Goal: Task Accomplishment & Management: Use online tool/utility

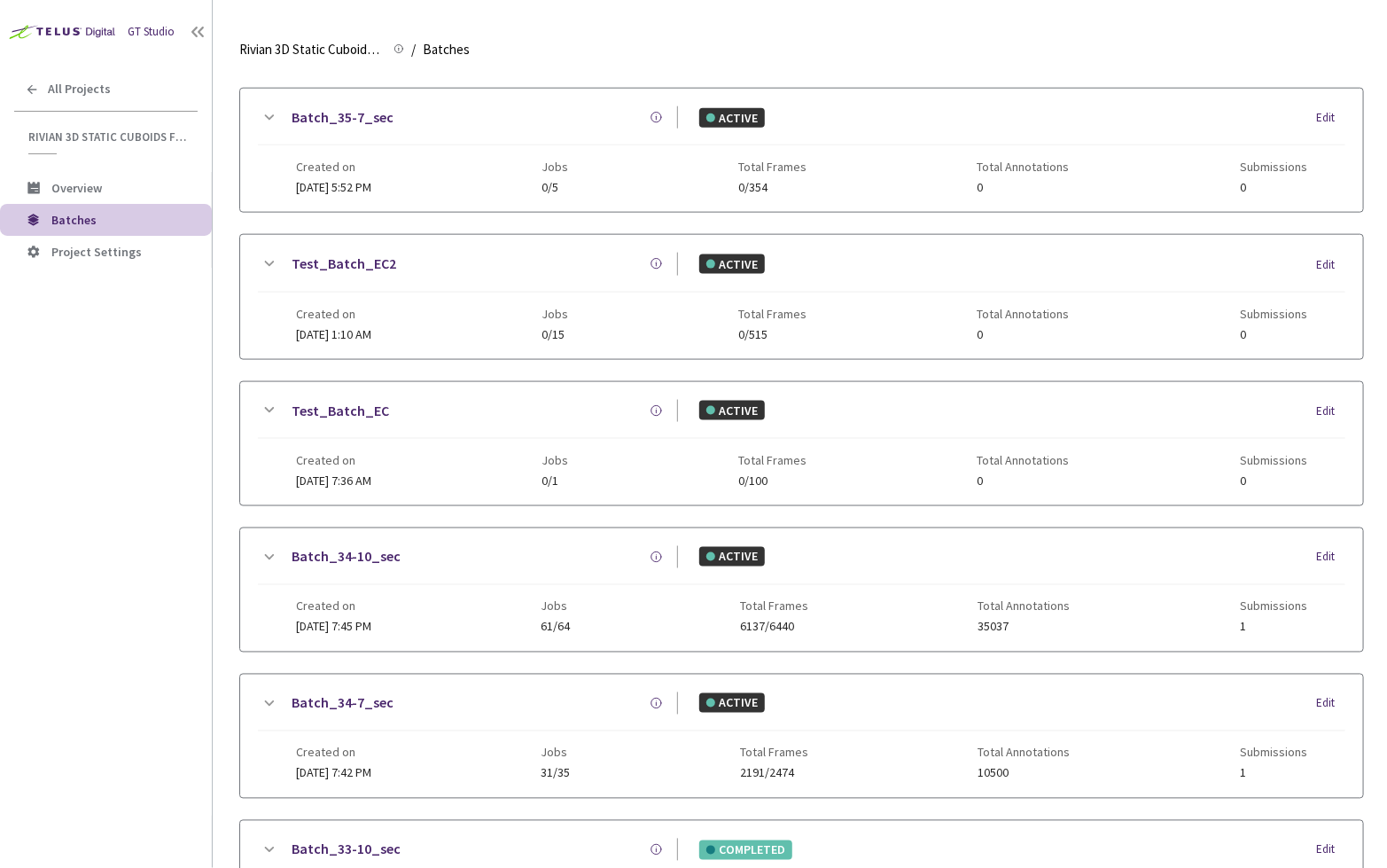
scroll to position [926, 0]
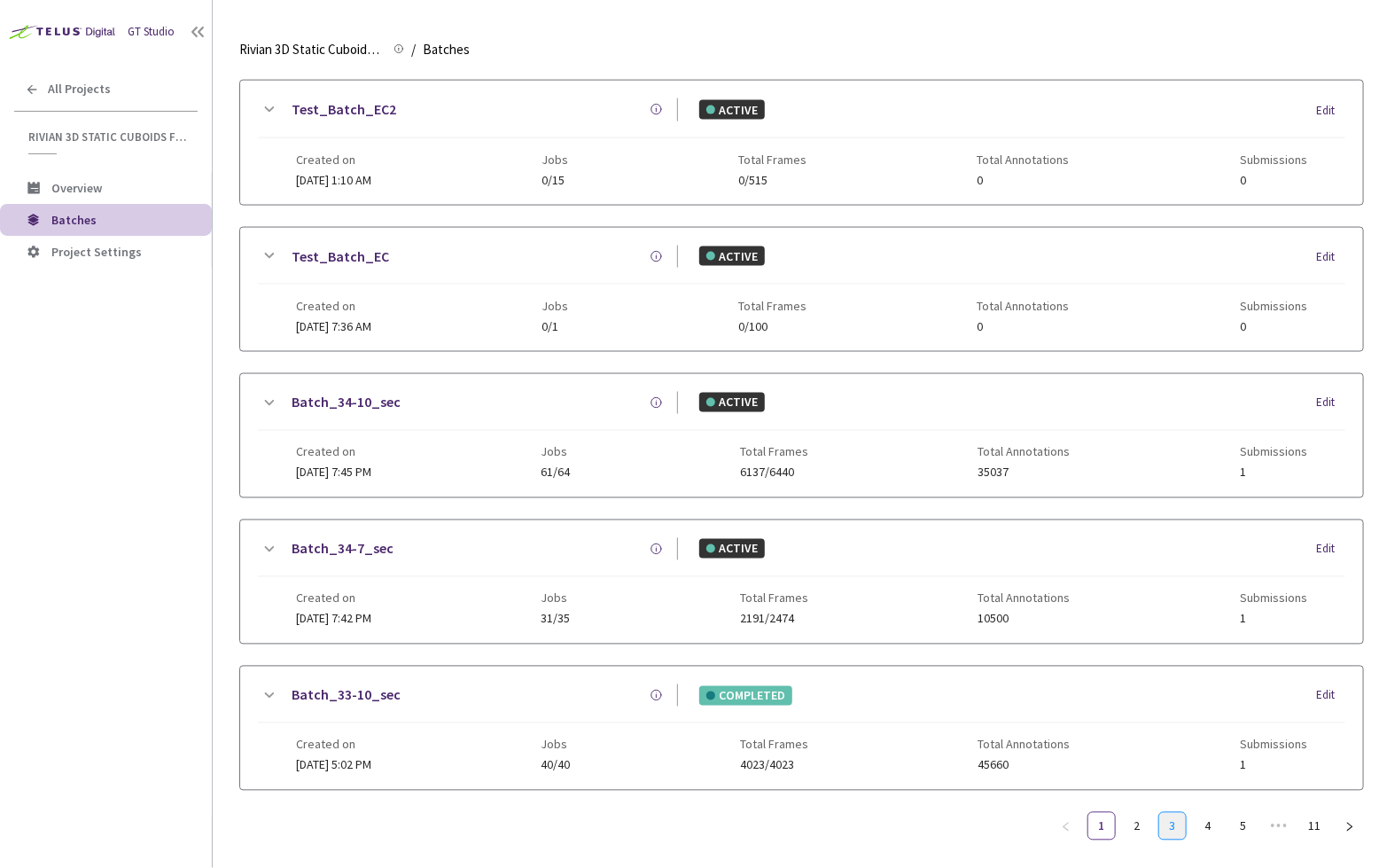
click at [1173, 812] on link "3" at bounding box center [1173, 825] width 27 height 27
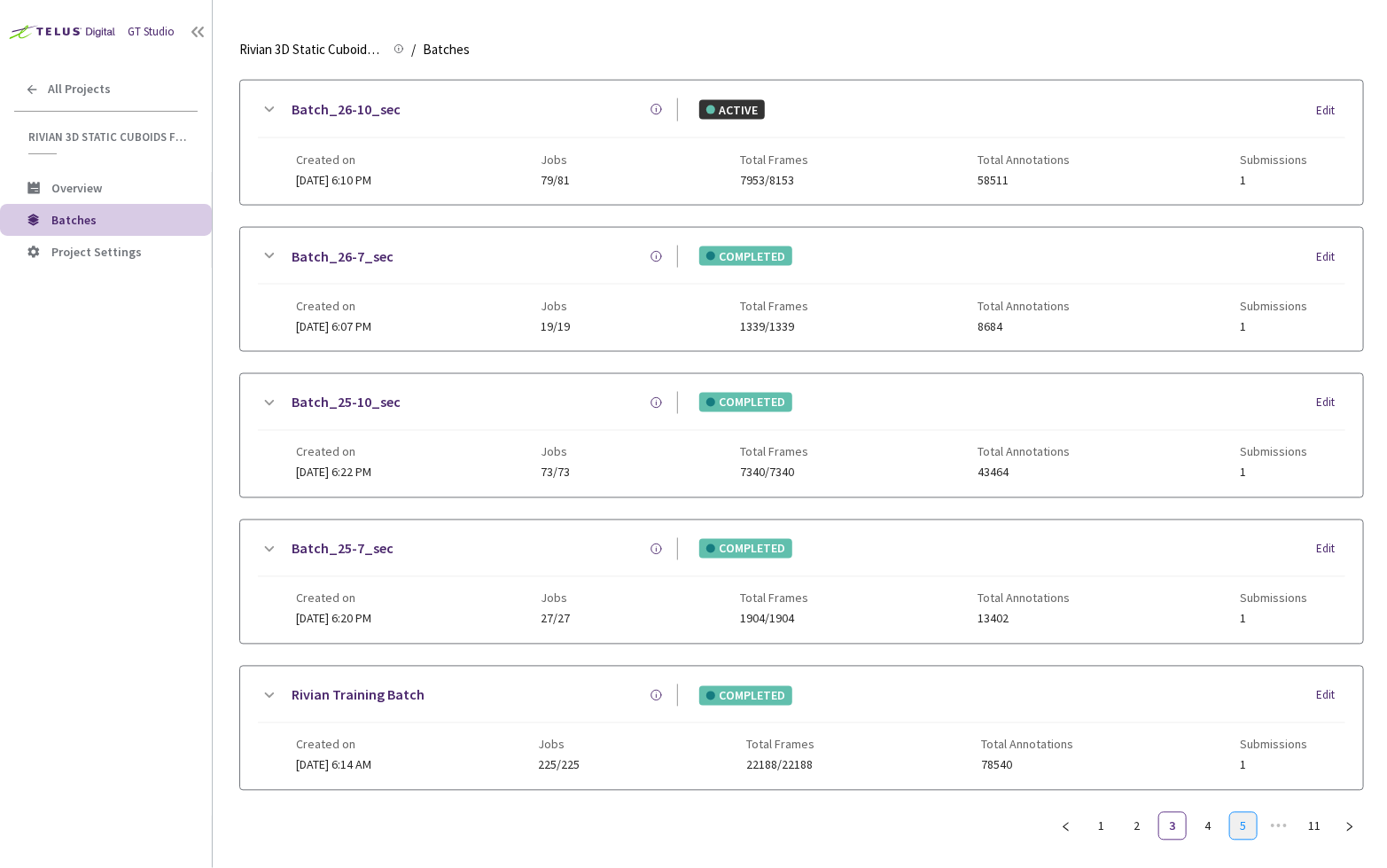
click at [1237, 812] on link "5" at bounding box center [1243, 825] width 27 height 27
click at [1244, 812] on link "7" at bounding box center [1243, 825] width 27 height 27
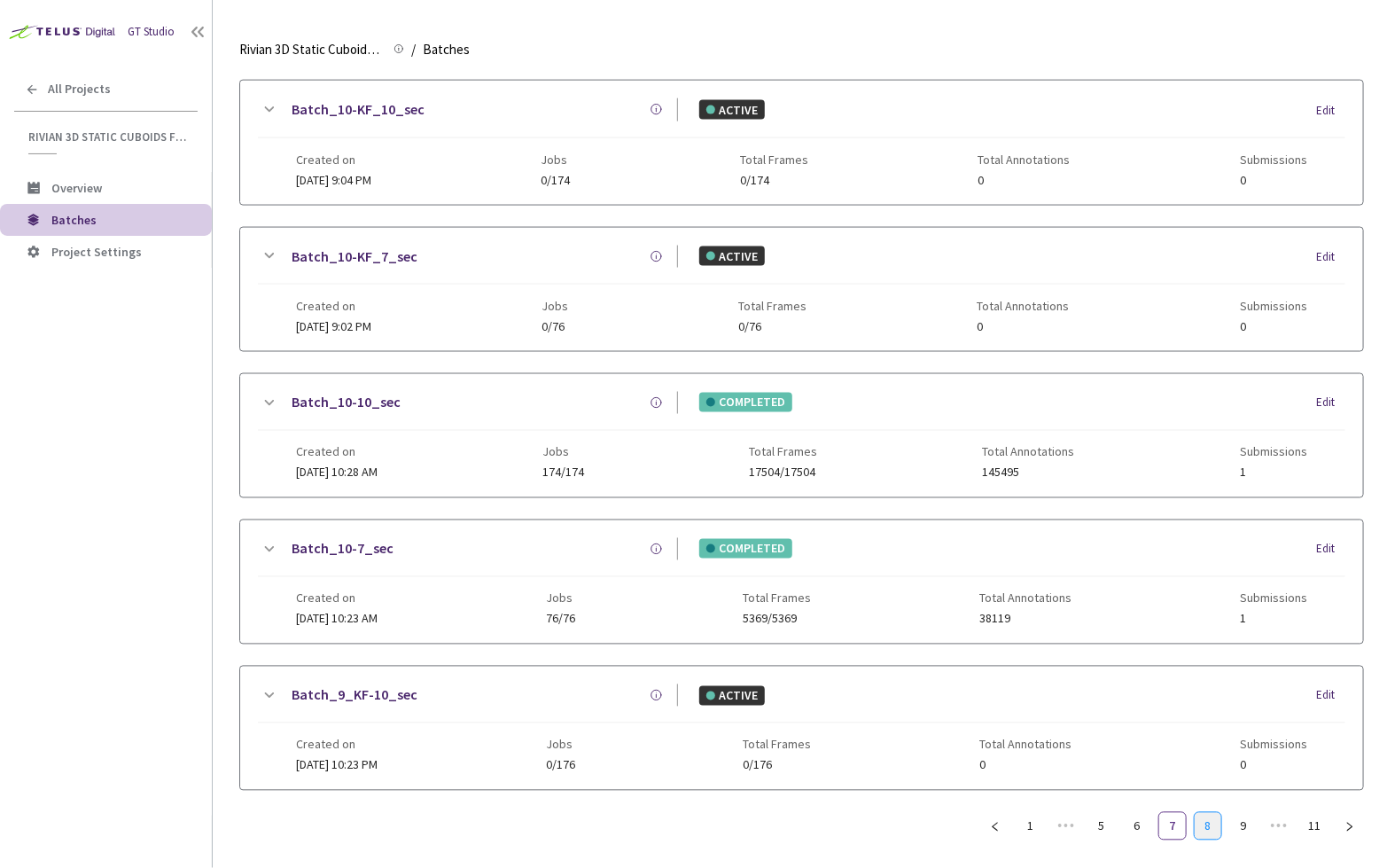
click at [1215, 824] on link "8" at bounding box center [1208, 825] width 27 height 27
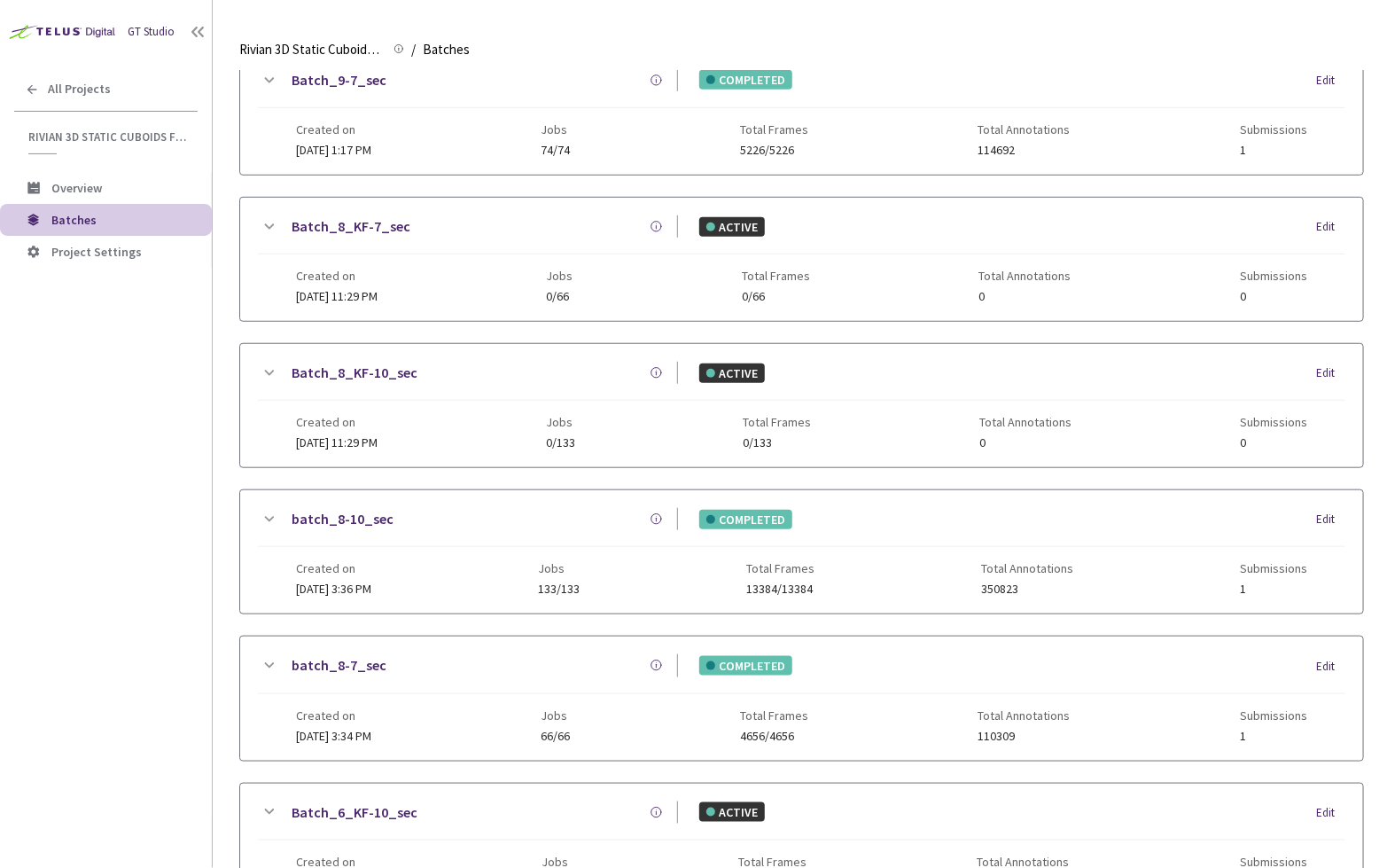
scroll to position [0, 0]
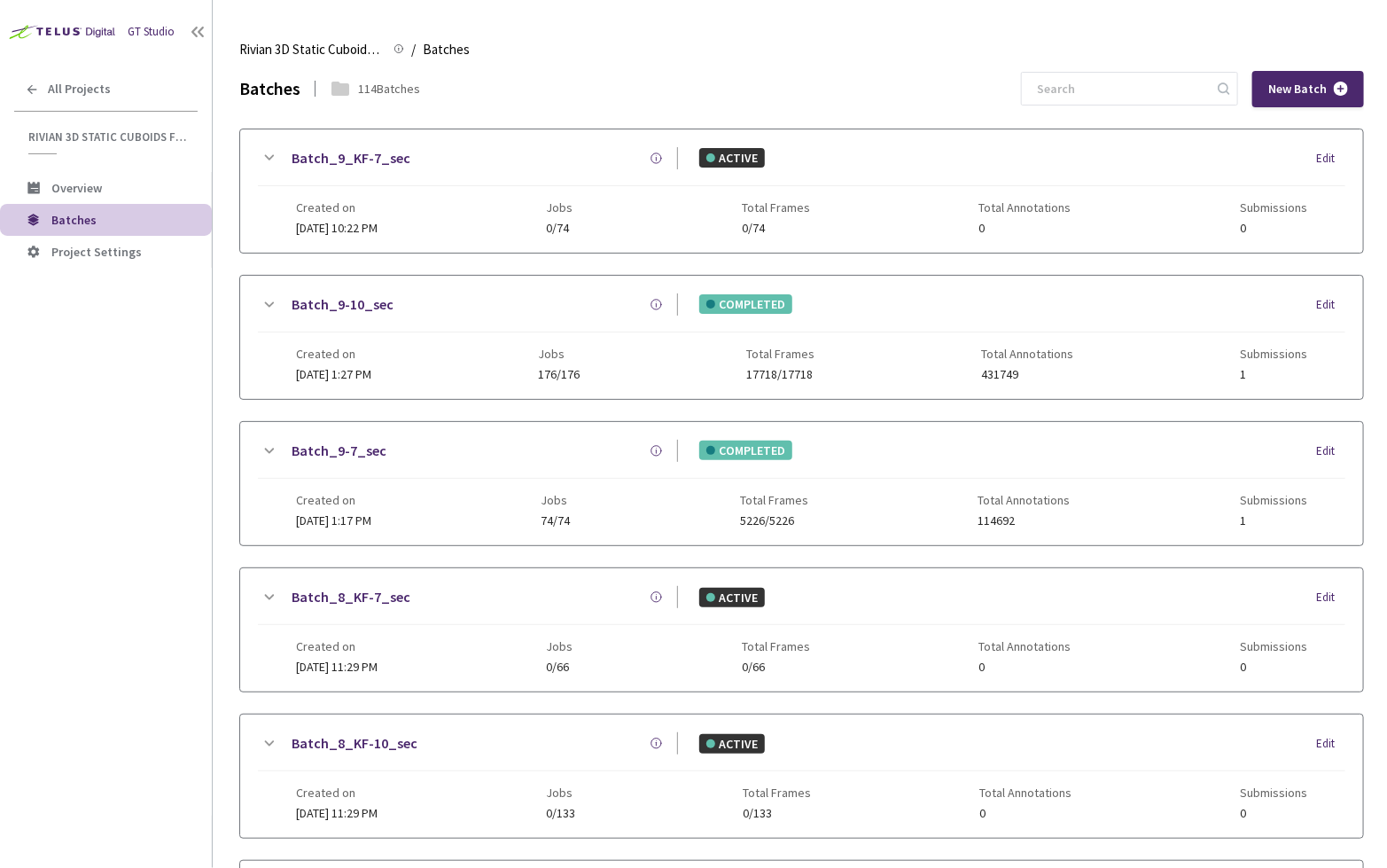
click at [316, 305] on link "Batch_9-10_sec" at bounding box center [343, 305] width 102 height 22
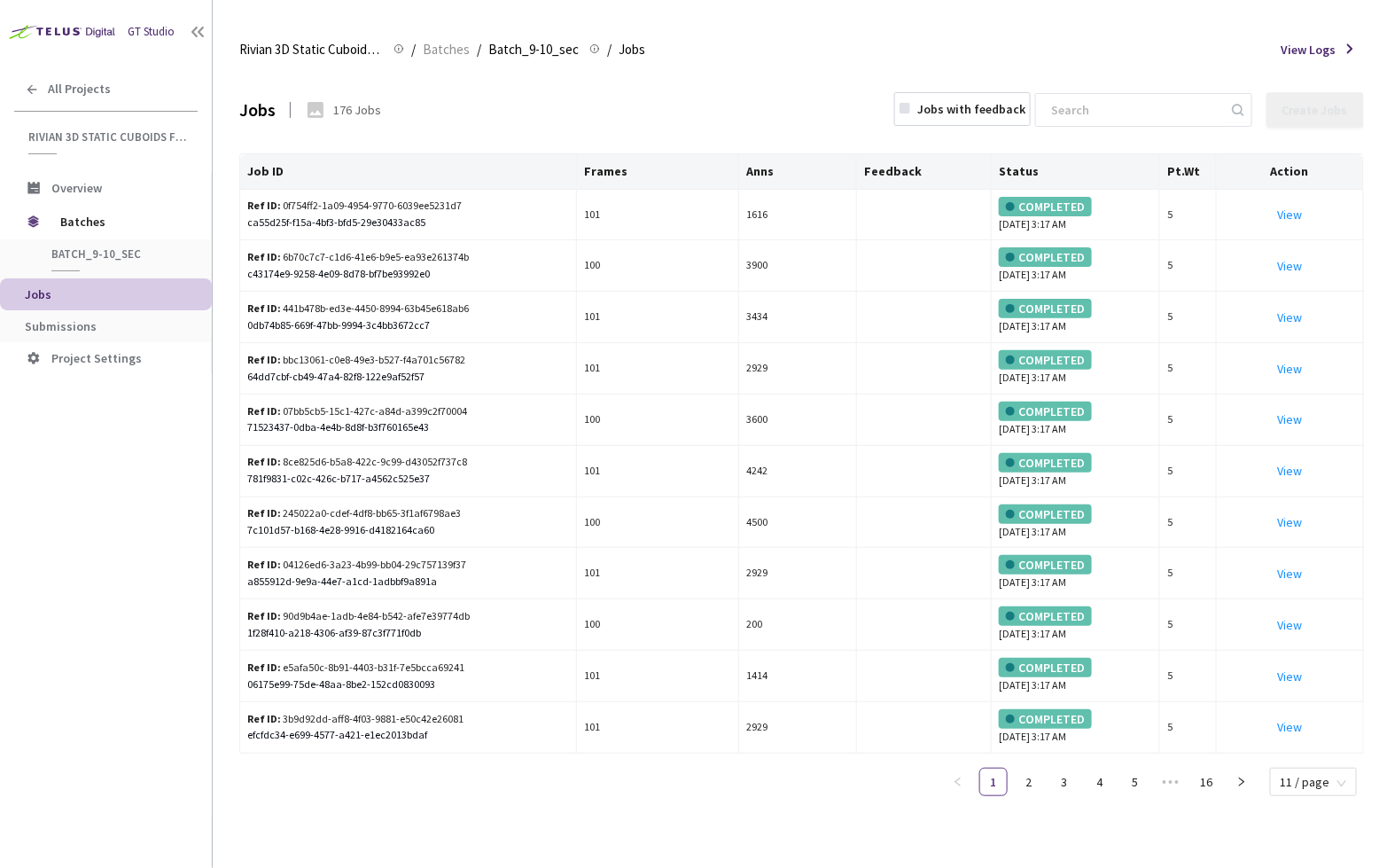
click at [140, 311] on li "Submissions" at bounding box center [106, 326] width 212 height 31
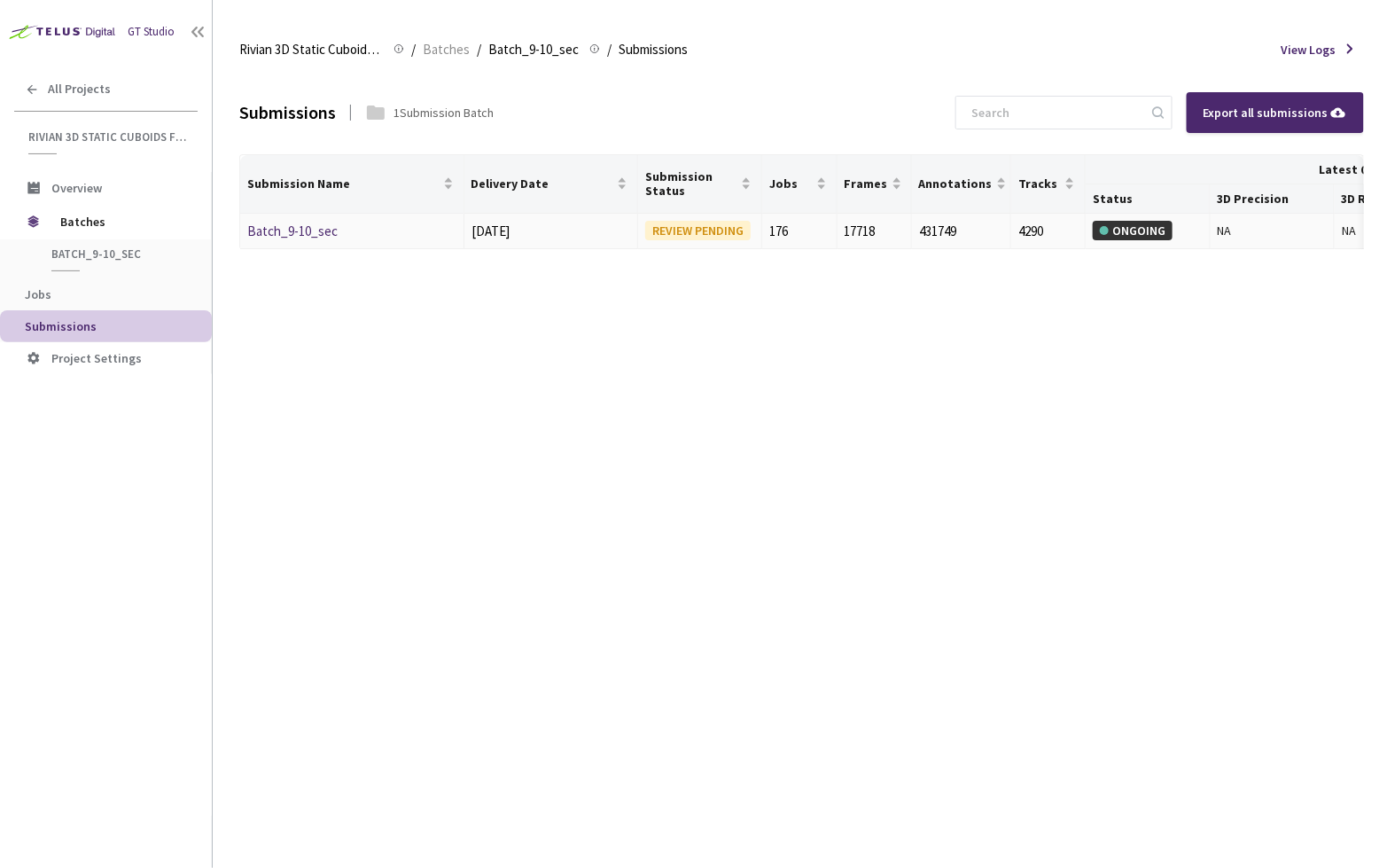
click at [288, 237] on link "Batch_9-10_sec" at bounding box center [293, 231] width 91 height 17
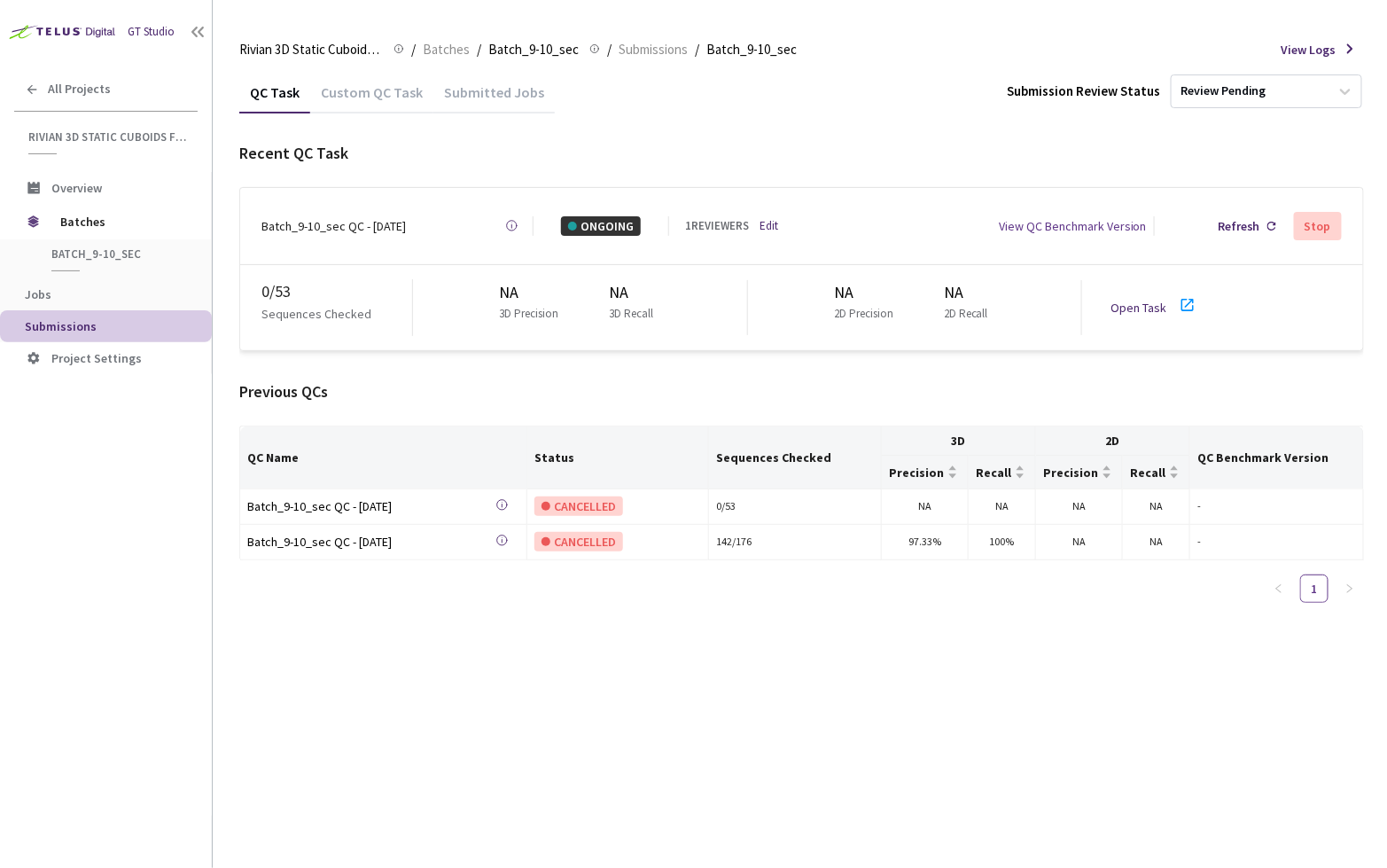
click at [647, 738] on div "QC Task Custom QC Task Submitted Jobs Submission Review Status Review Pending R…" at bounding box center [801, 470] width 1125 height 797
click at [1142, 299] on link "Open Task" at bounding box center [1139, 307] width 56 height 16
click at [126, 208] on span "Batches" at bounding box center [120, 221] width 121 height 35
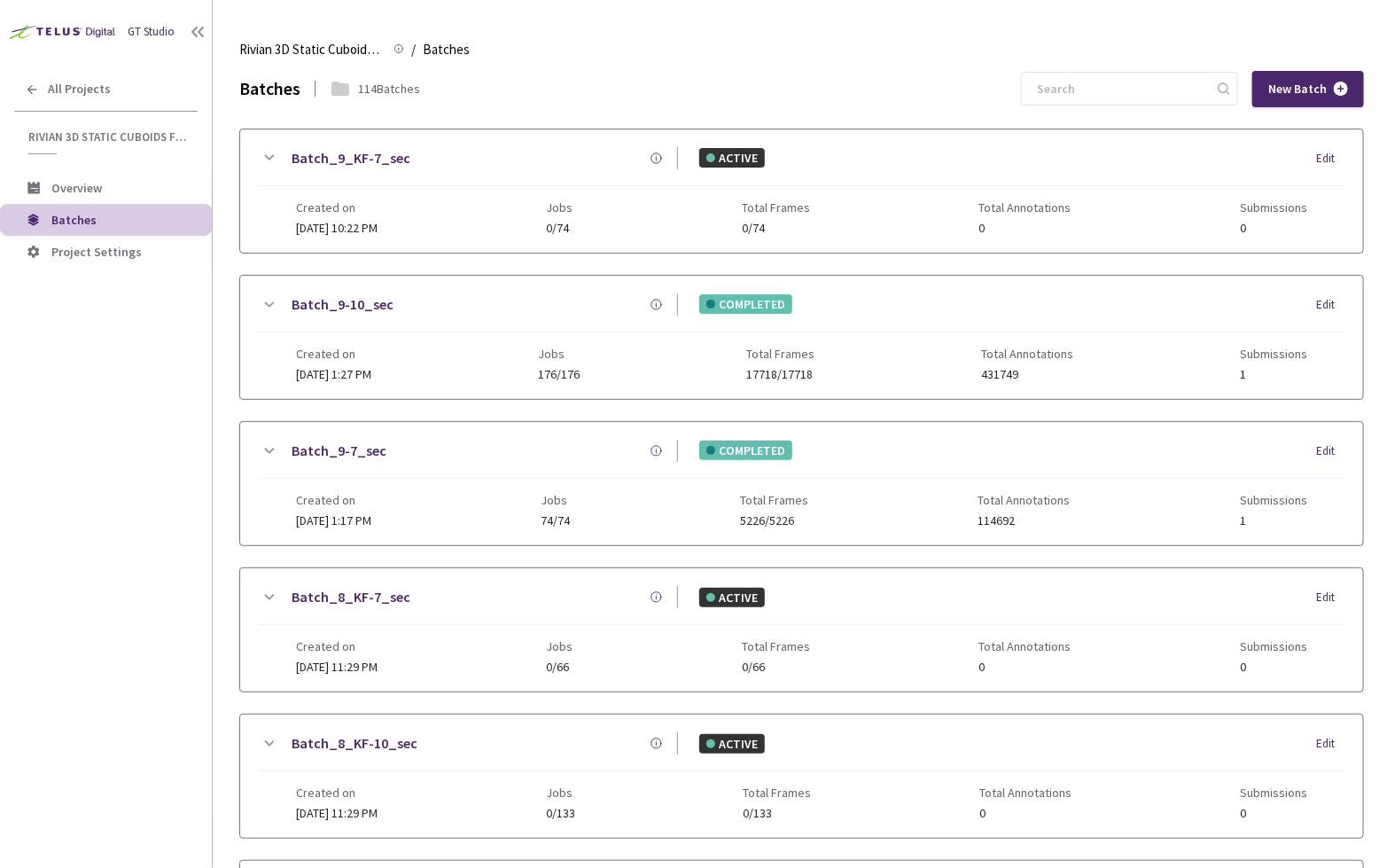
scroll to position [940, 0]
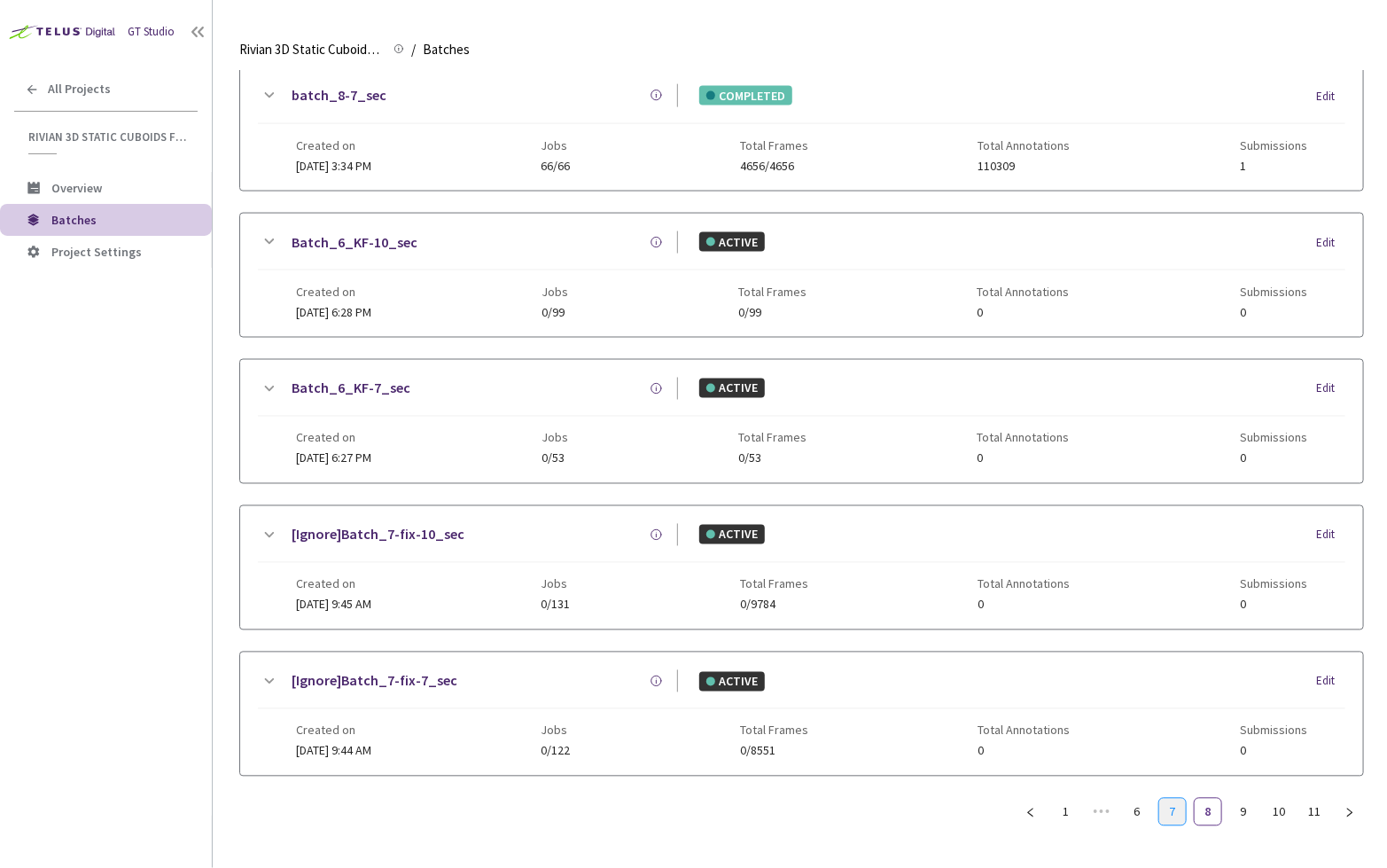
click at [1179, 799] on link "7" at bounding box center [1173, 811] width 27 height 27
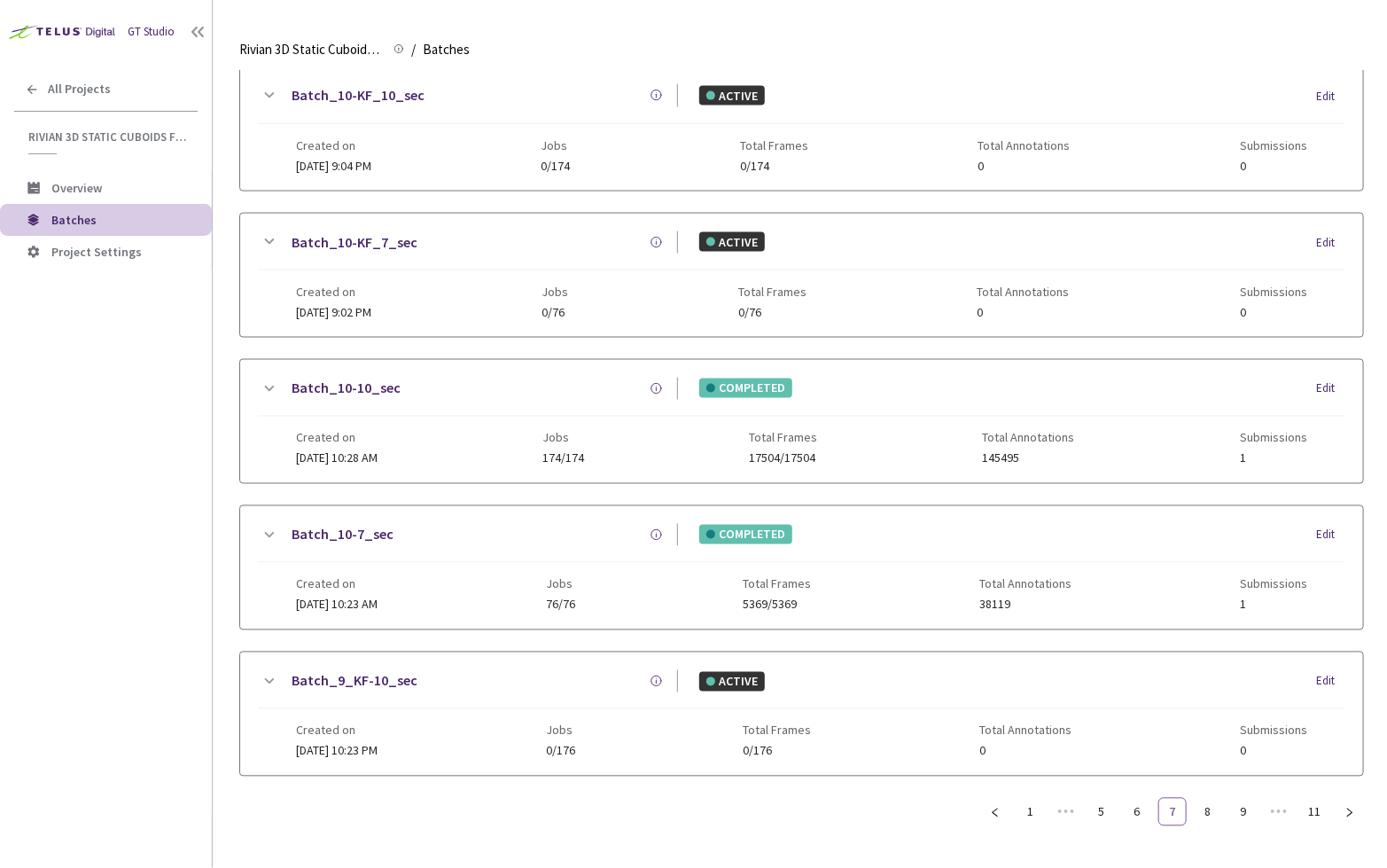
scroll to position [926, 0]
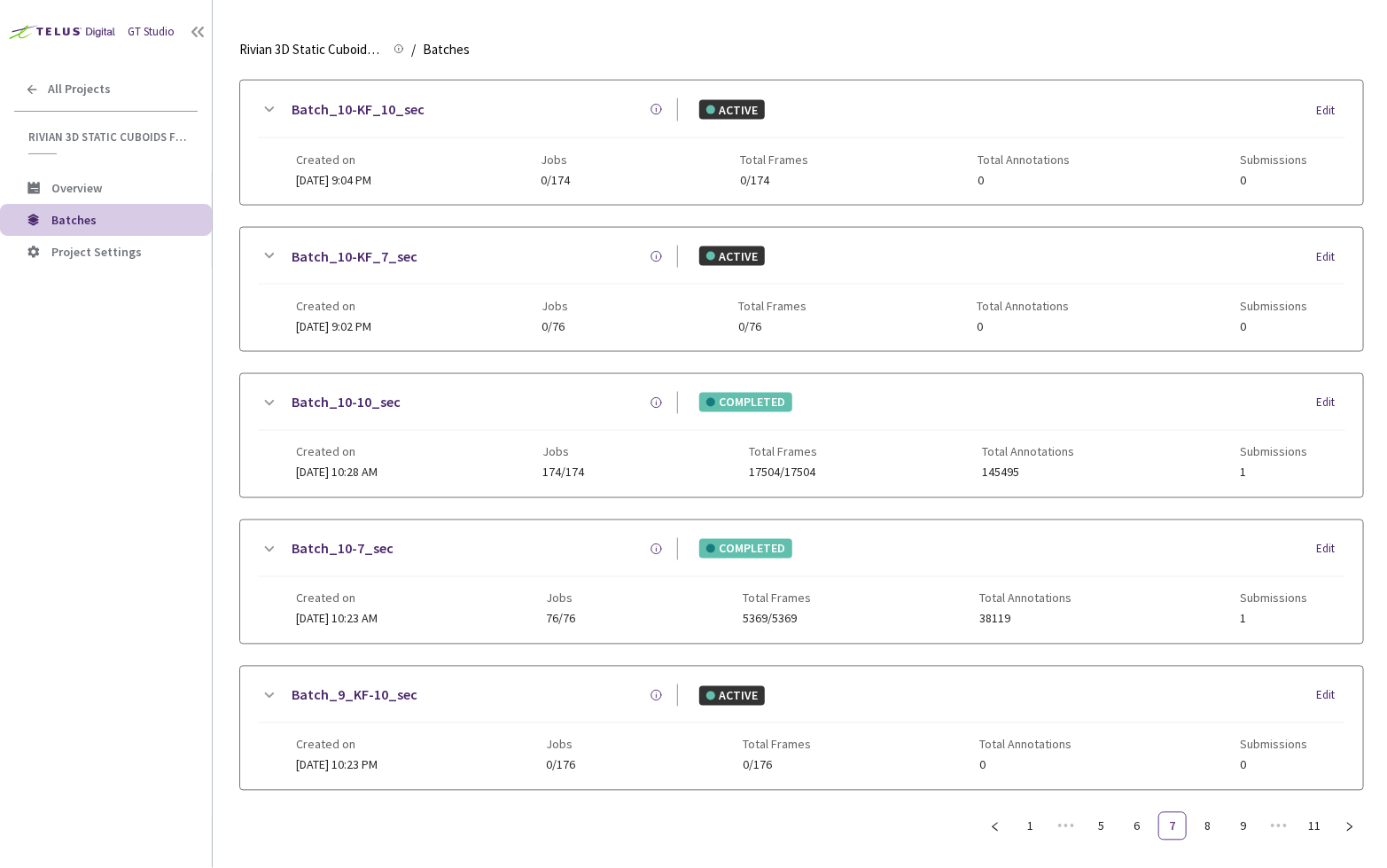
click at [352, 538] on link "Batch_10-7_sec" at bounding box center [343, 549] width 102 height 22
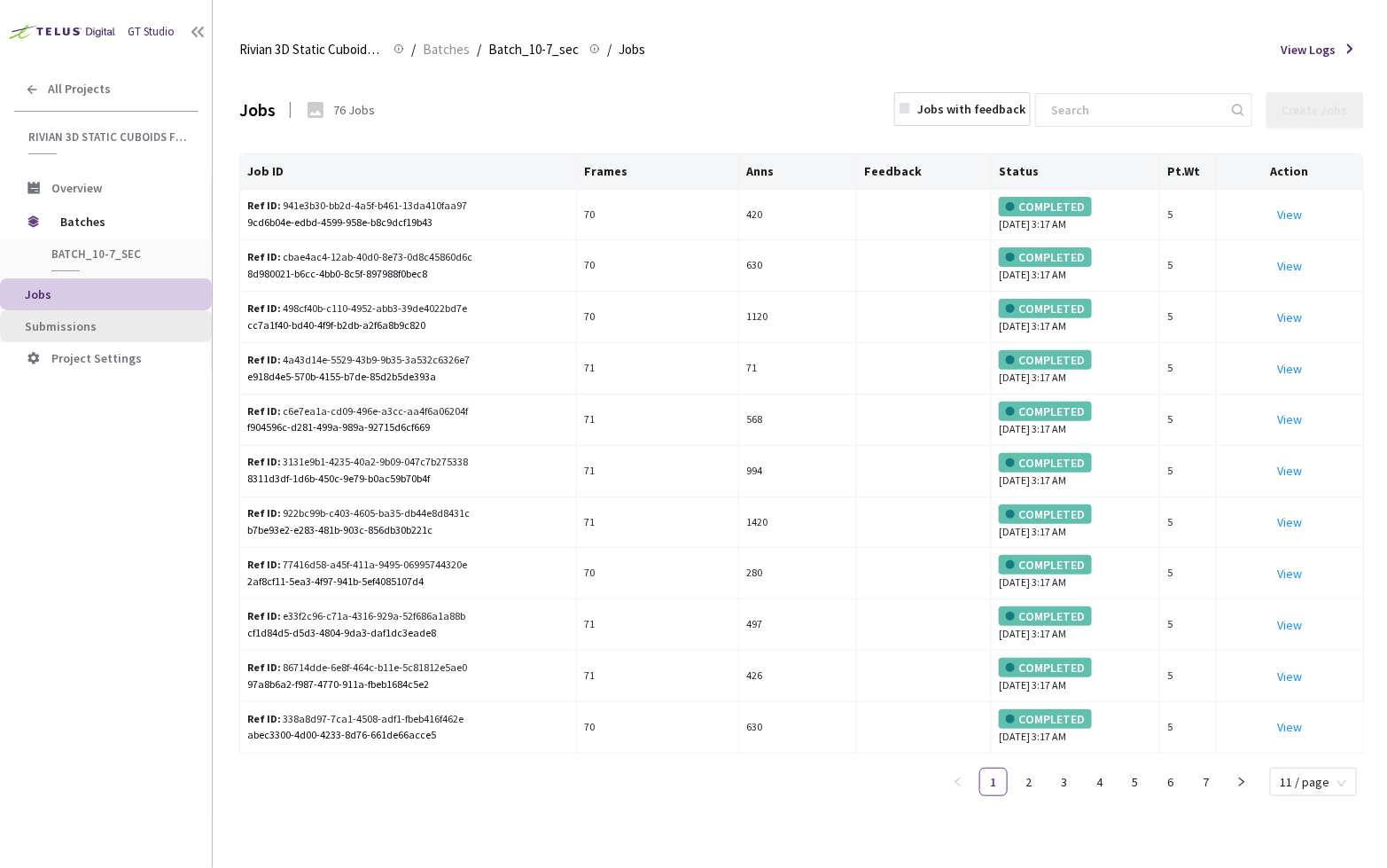
click at [75, 318] on span "Submissions" at bounding box center [61, 325] width 72 height 16
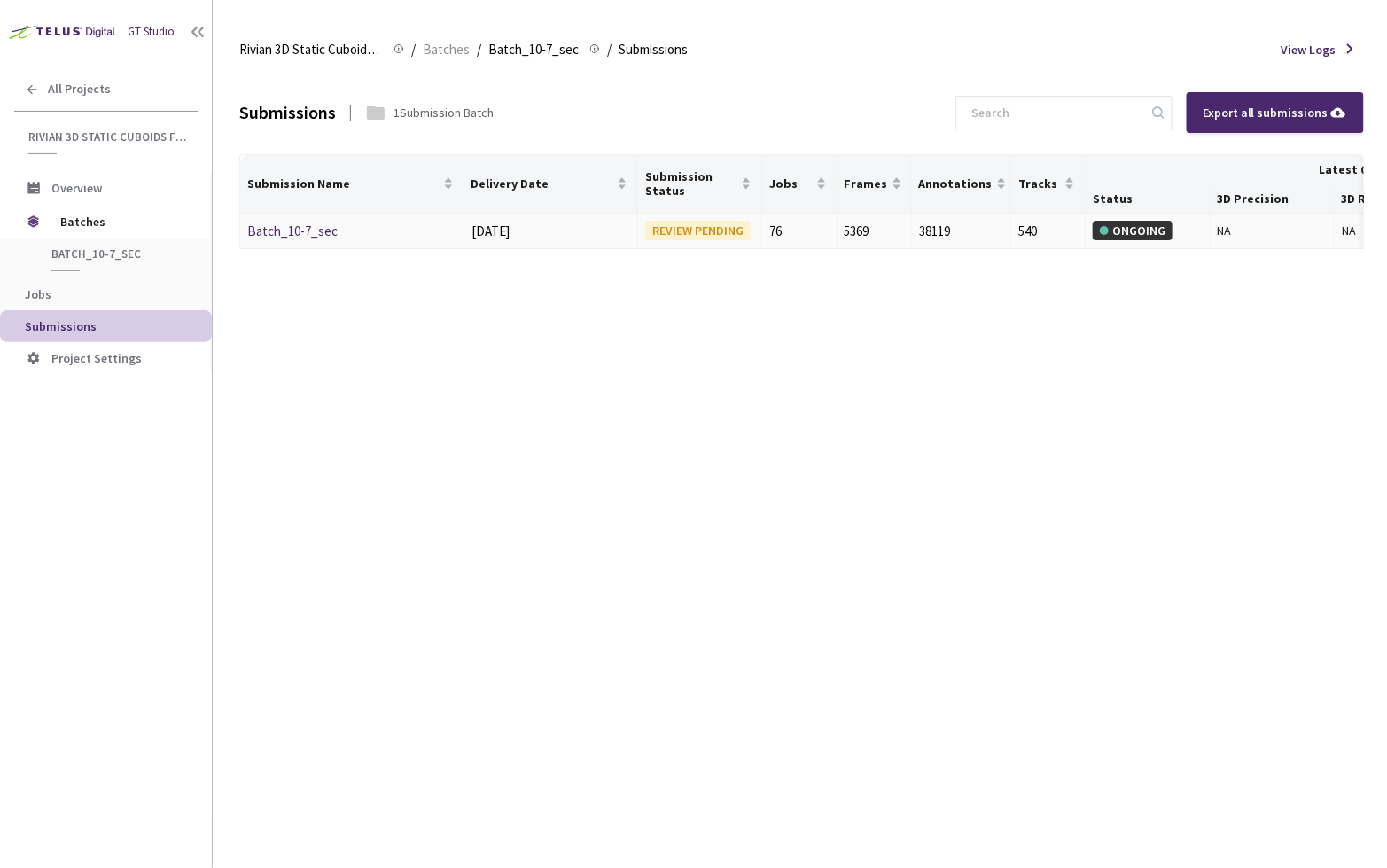
click at [309, 226] on link "Batch_10-7_sec" at bounding box center [293, 231] width 91 height 17
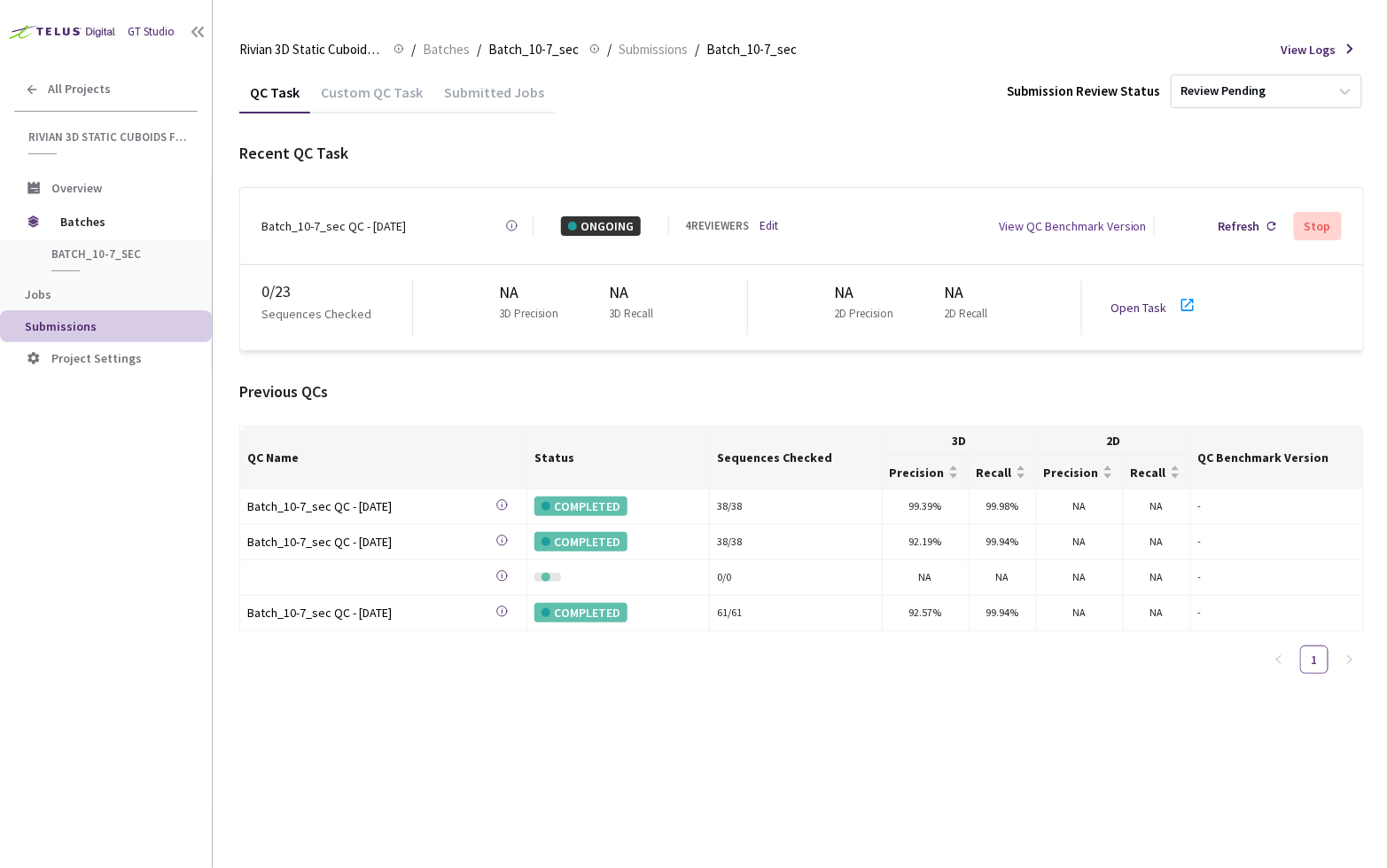
click at [1167, 301] on div "Open Task" at bounding box center [1144, 307] width 67 height 19
click at [94, 221] on span "Batches" at bounding box center [120, 221] width 121 height 35
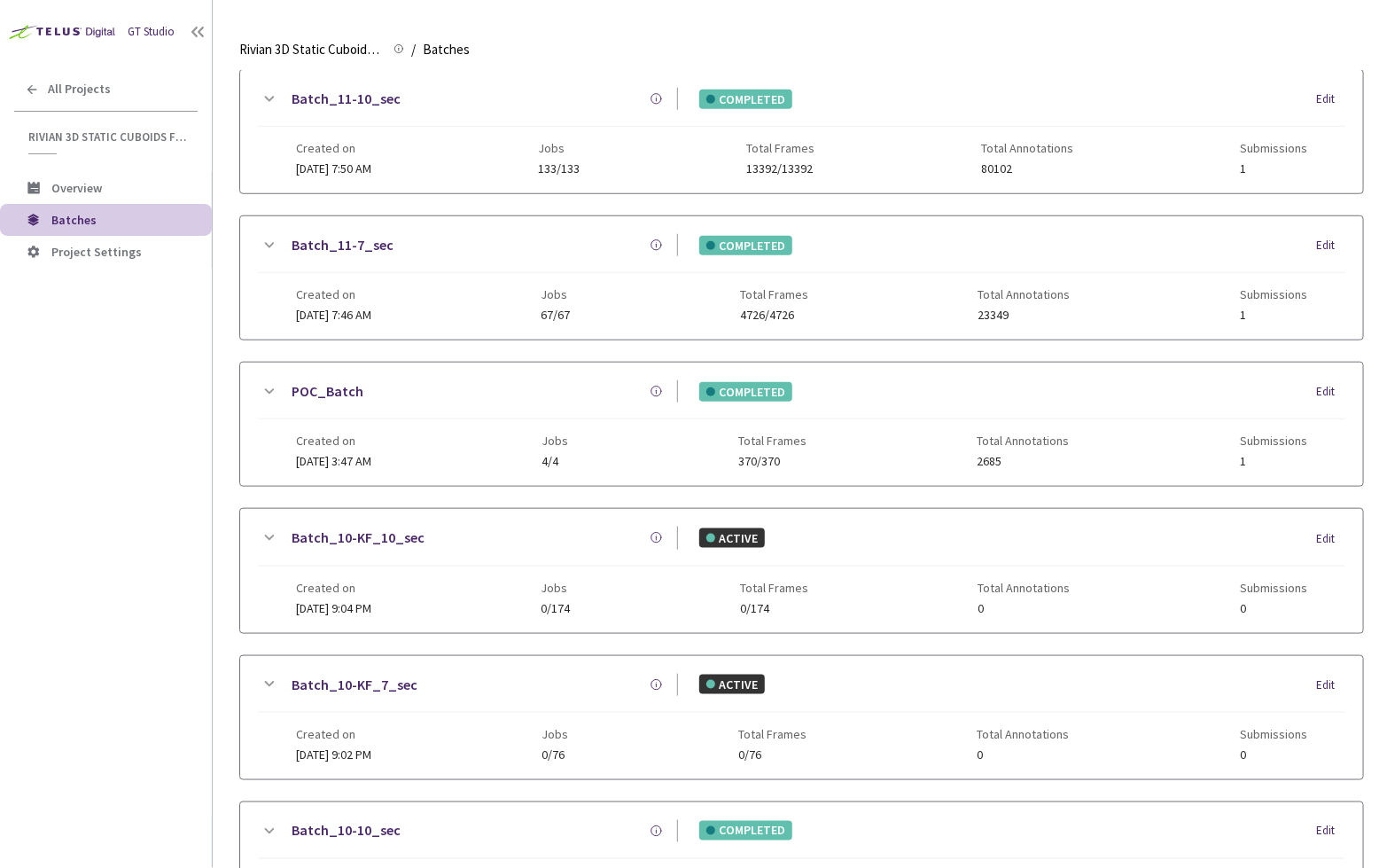
scroll to position [940, 0]
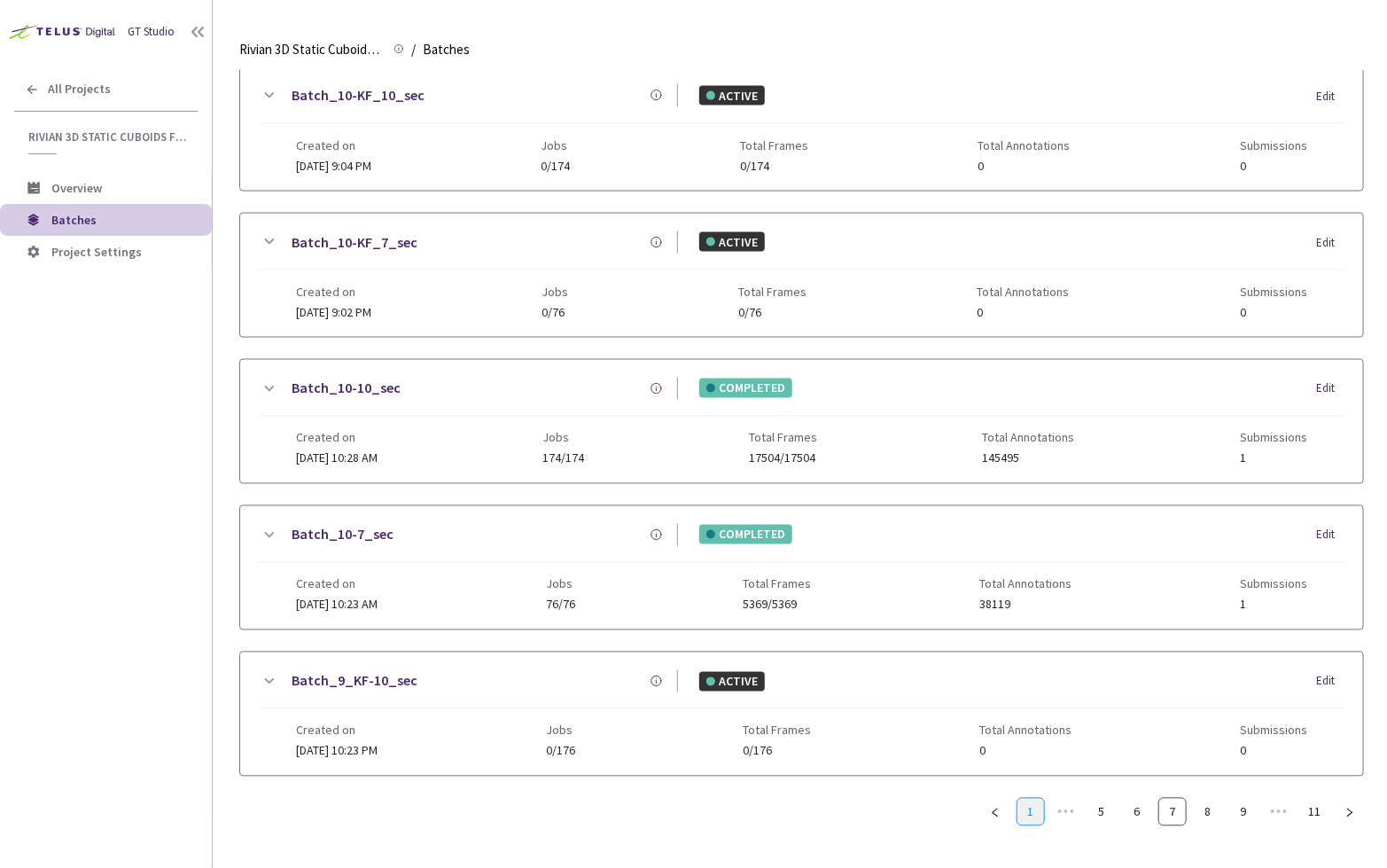
click at [1024, 799] on link "1" at bounding box center [1030, 811] width 27 height 27
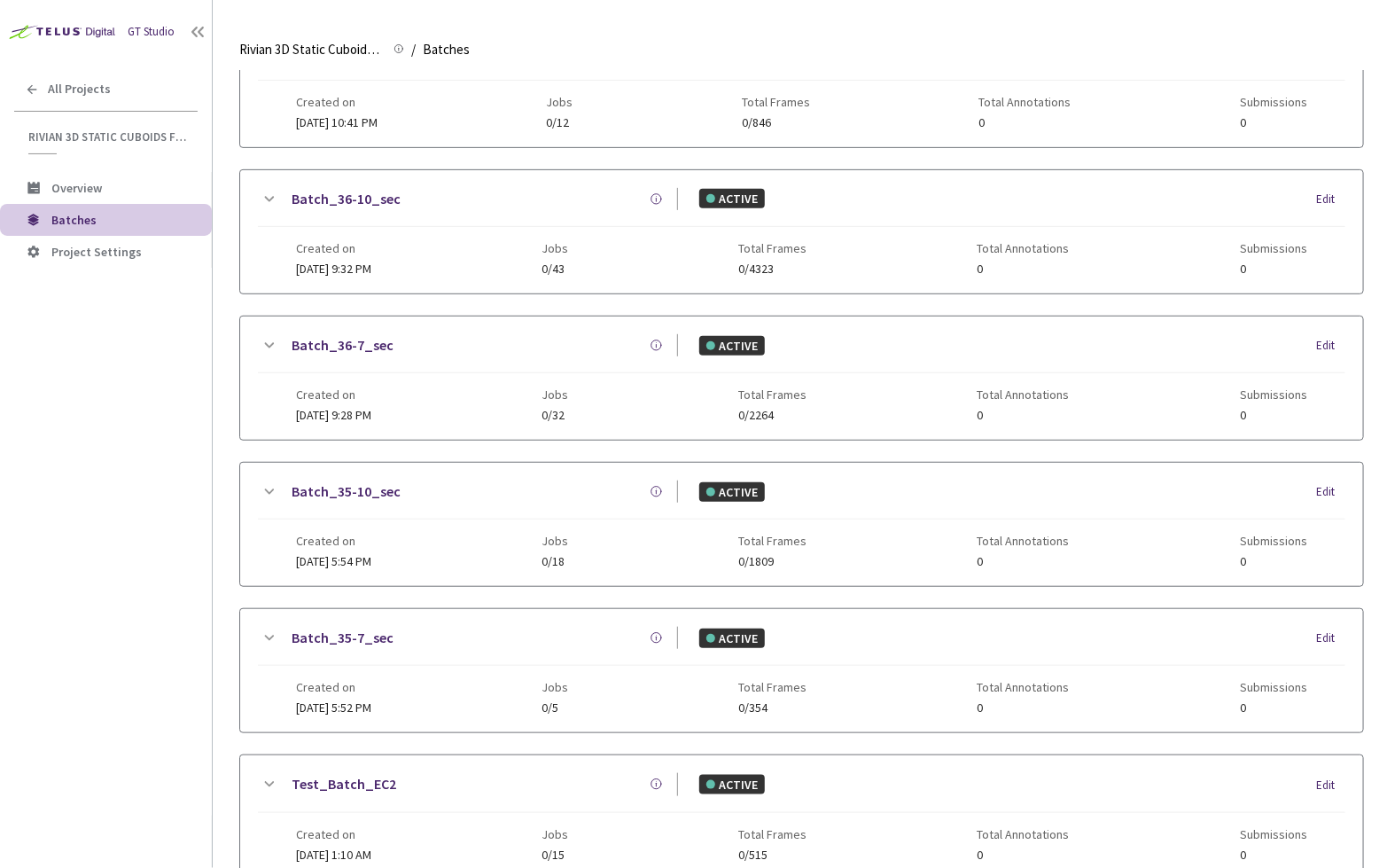
scroll to position [48, 0]
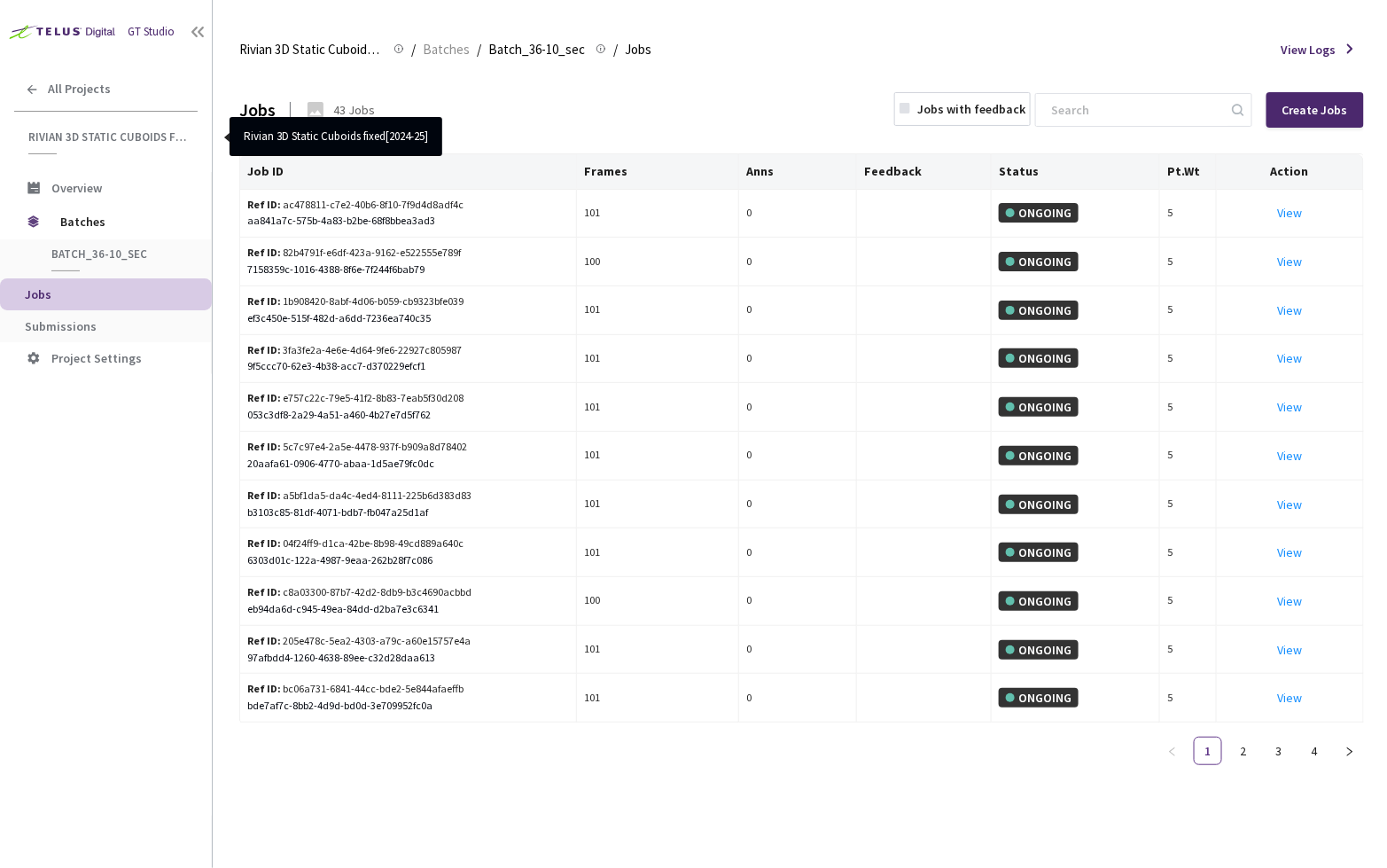
click at [72, 449] on div "GT Studio All Projects Rivian 3D Static Cuboids fixed[2024-25] Rivian 3D Static…" at bounding box center [106, 408] width 212 height 815
